Goal: Use online tool/utility

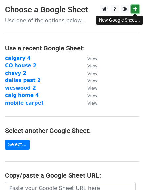
click at [135, 9] on icon at bounding box center [136, 9] width 4 height 5
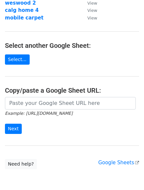
scroll to position [86, 0]
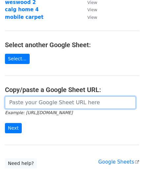
click at [81, 105] on input "url" at bounding box center [70, 102] width 131 height 13
paste input "[URL][DOMAIN_NAME]"
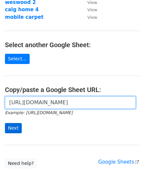
type input "[URL][DOMAIN_NAME]"
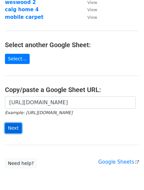
click at [8, 128] on input "Next" at bounding box center [13, 128] width 17 height 10
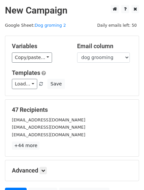
scroll to position [66, 0]
